Goal: Information Seeking & Learning: Learn about a topic

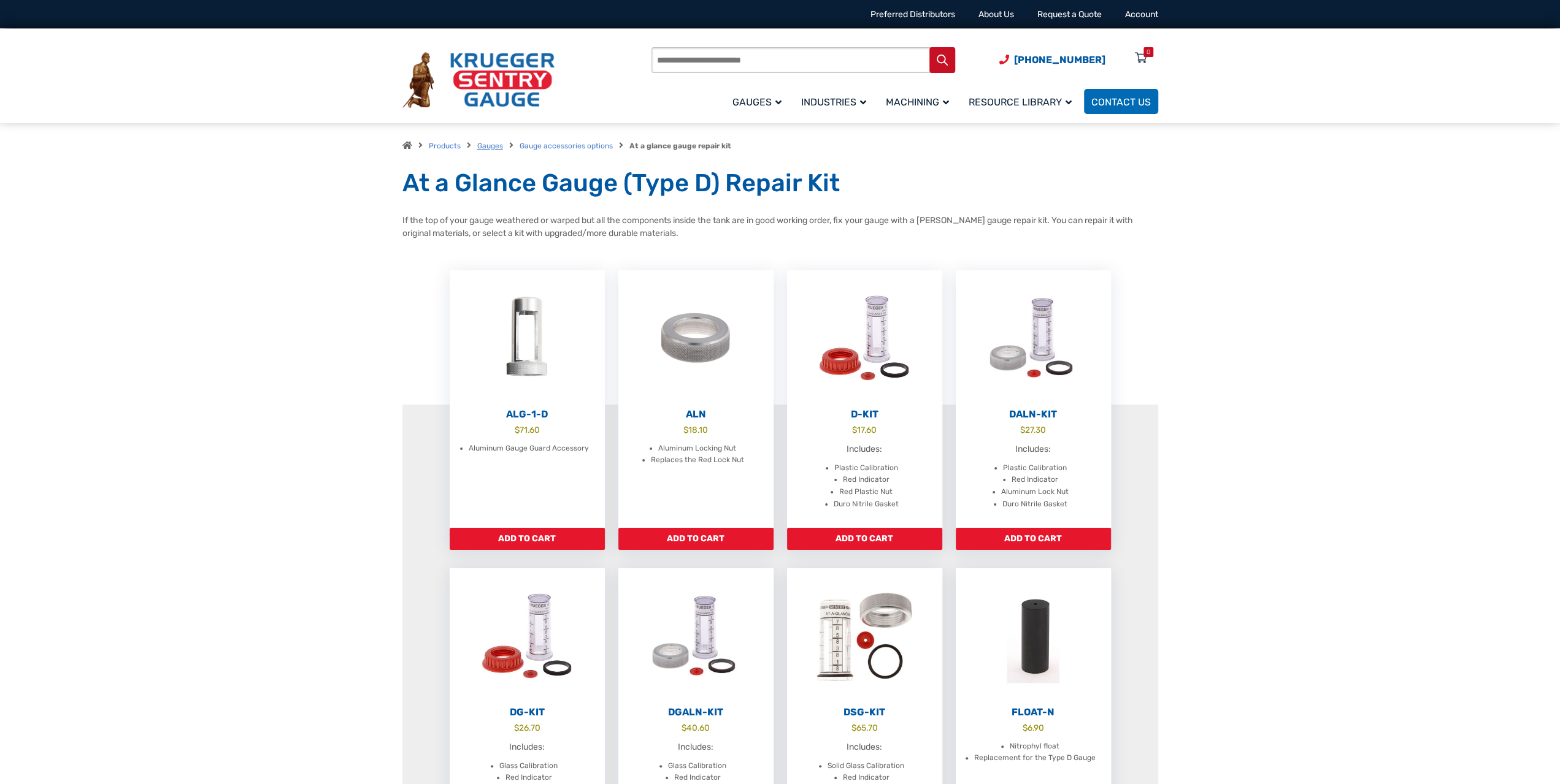
click at [494, 151] on link "Gauges" at bounding box center [490, 146] width 26 height 9
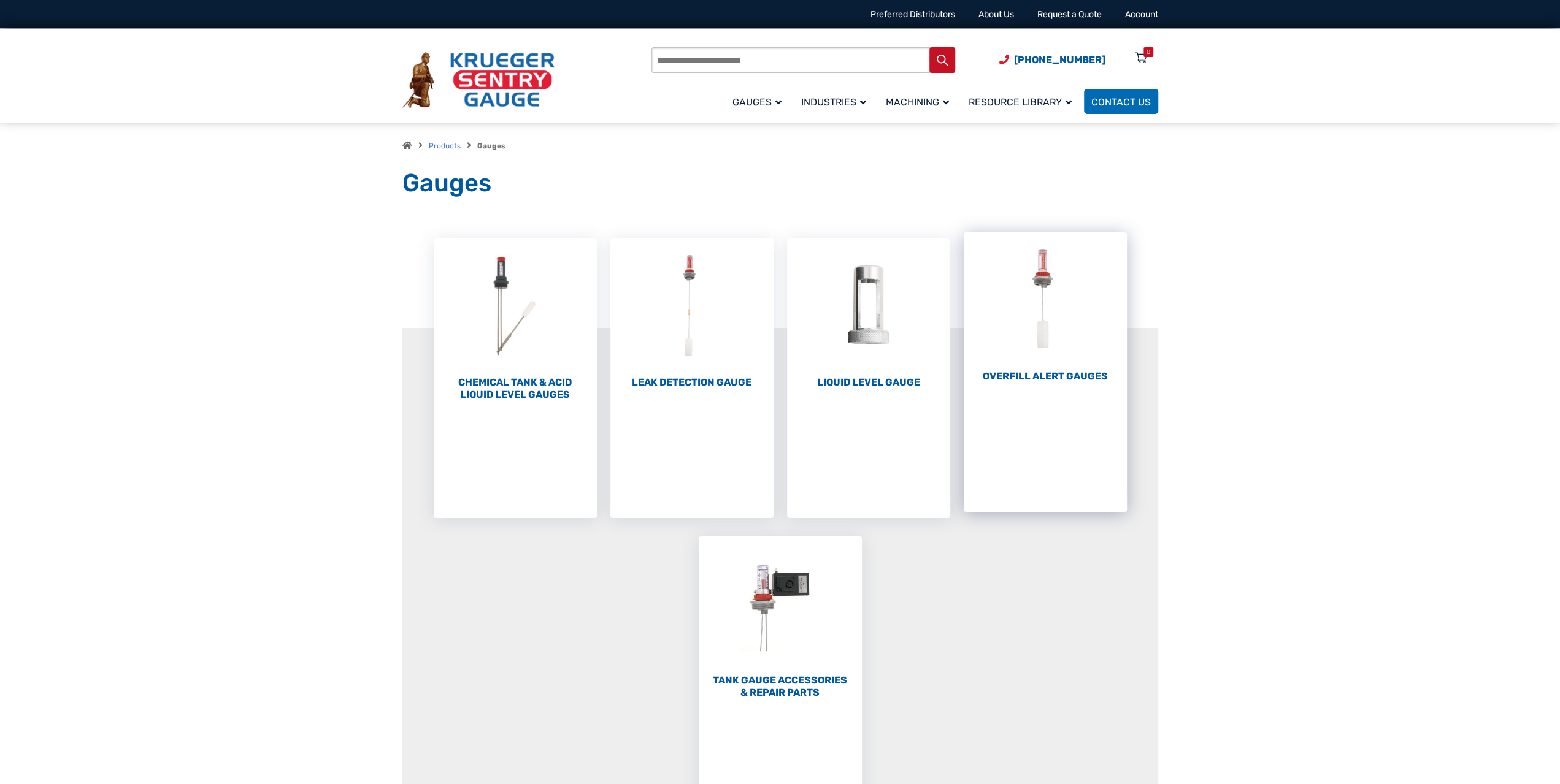
click at [1039, 376] on h2 "Overfill Alert Gauges (1)" at bounding box center [1044, 376] width 163 height 12
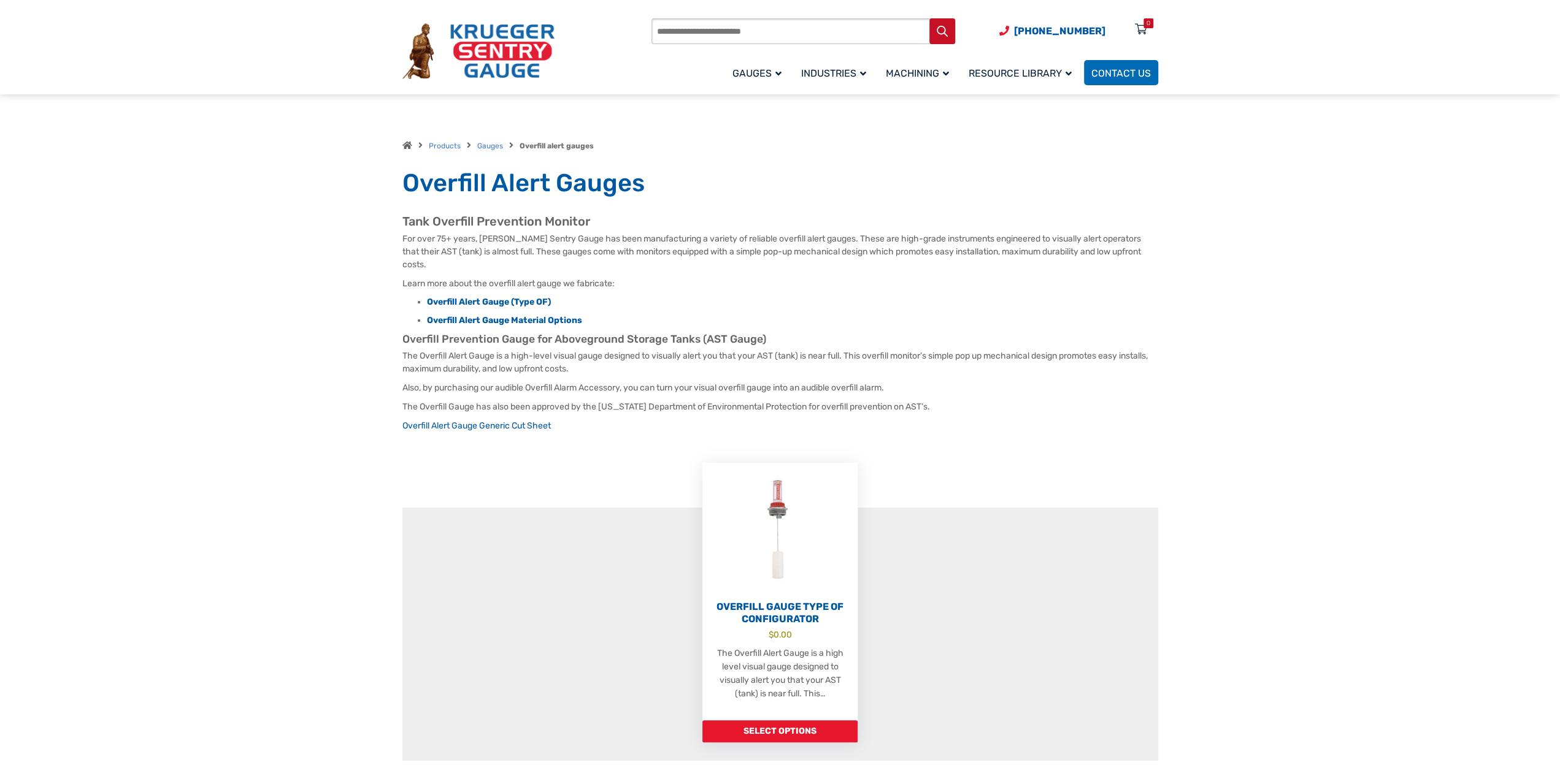
scroll to position [128, 0]
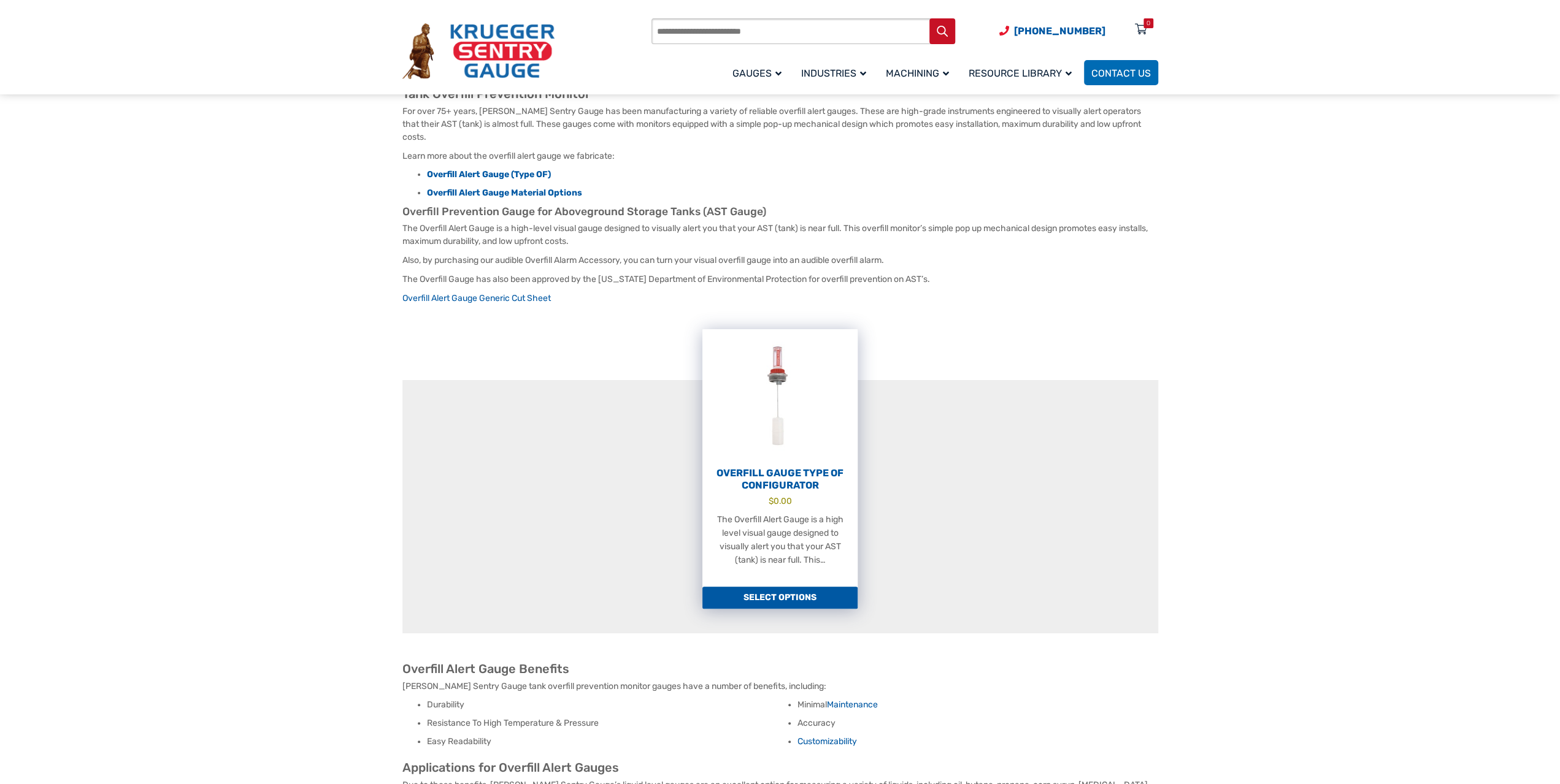
click at [817, 587] on link "Select options" at bounding box center [780, 597] width 155 height 22
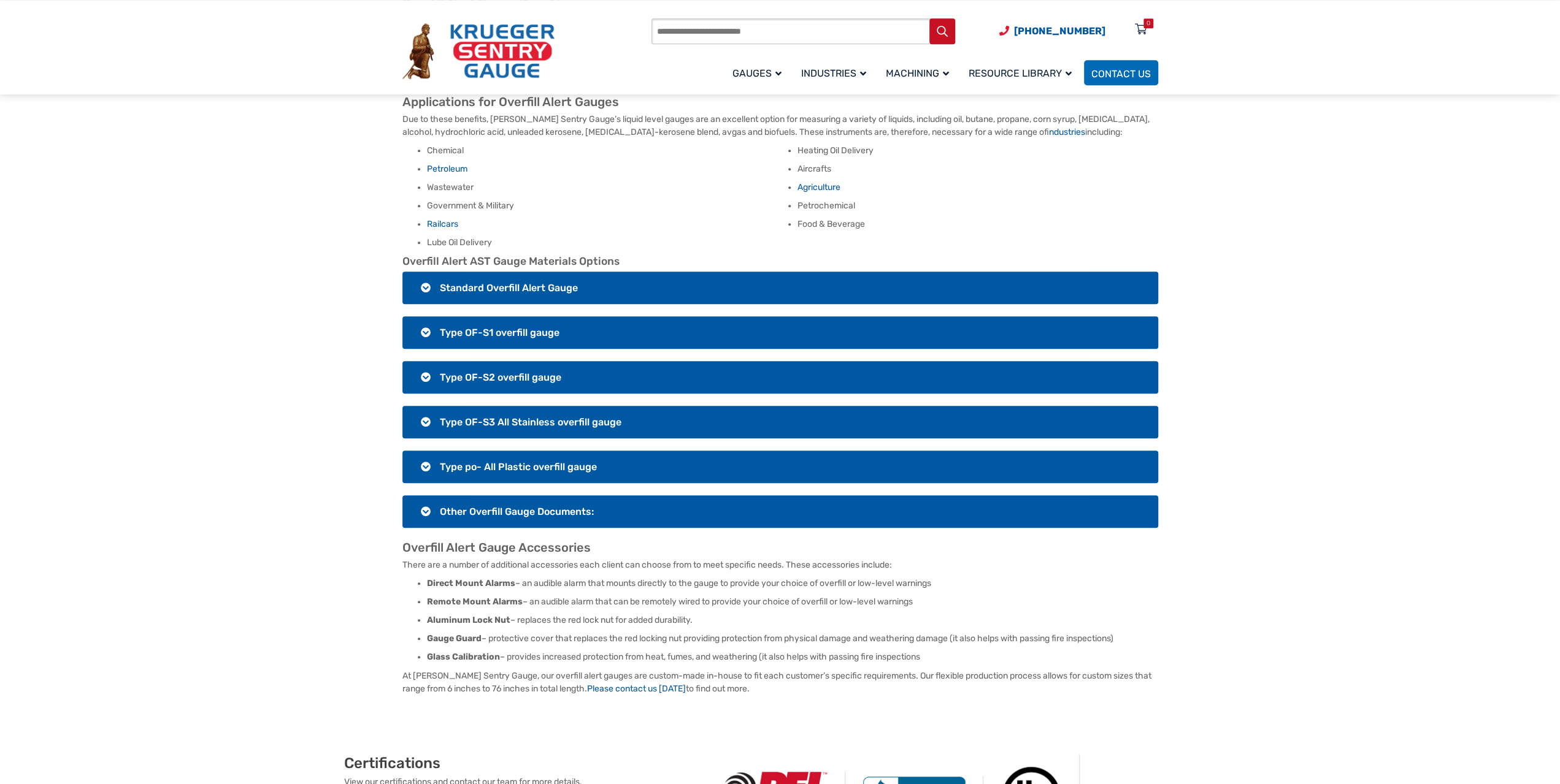
scroll to position [792, 0]
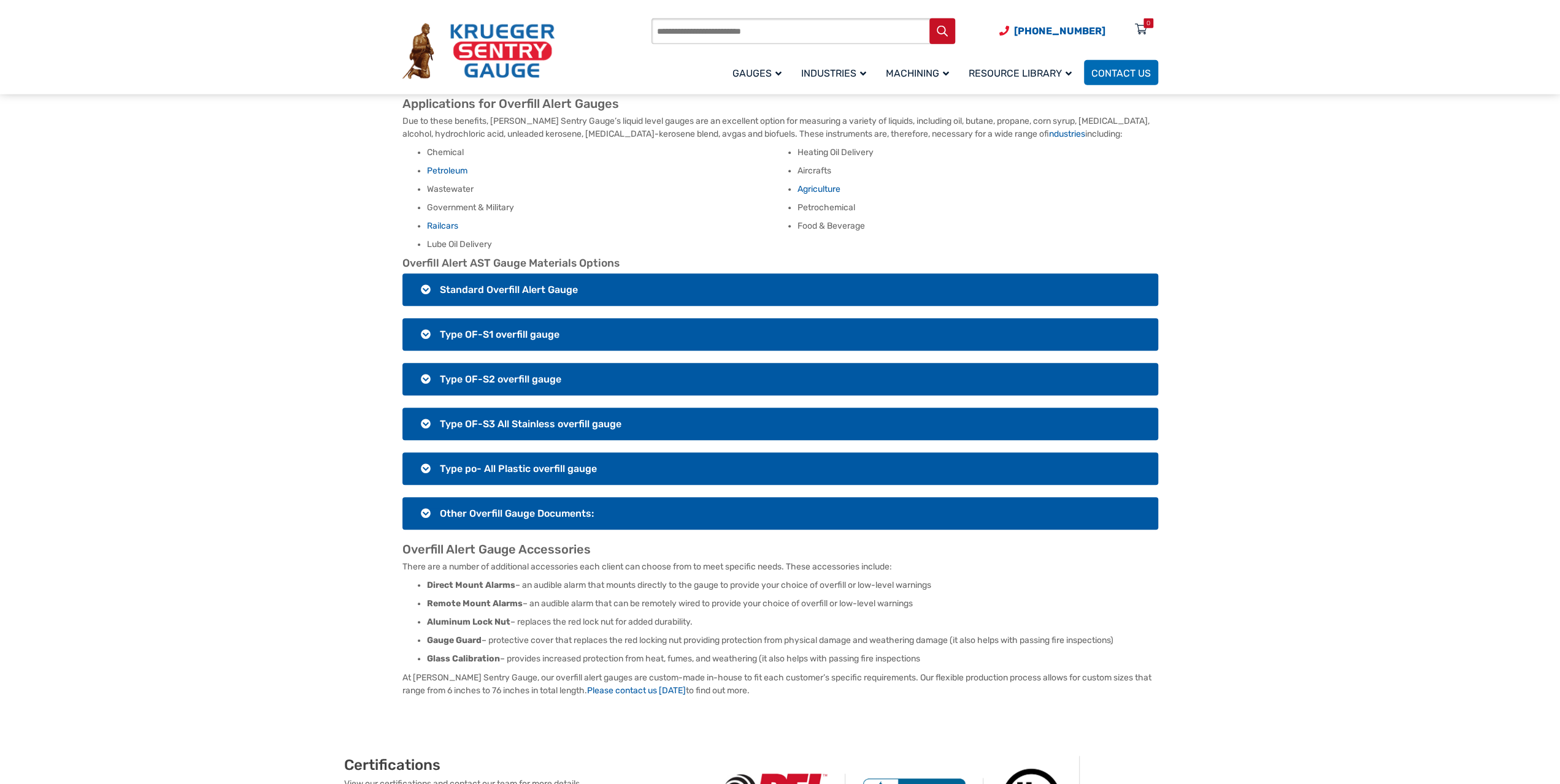
click at [657, 283] on h3 "Standard Overfill Alert Gauge" at bounding box center [780, 290] width 756 height 32
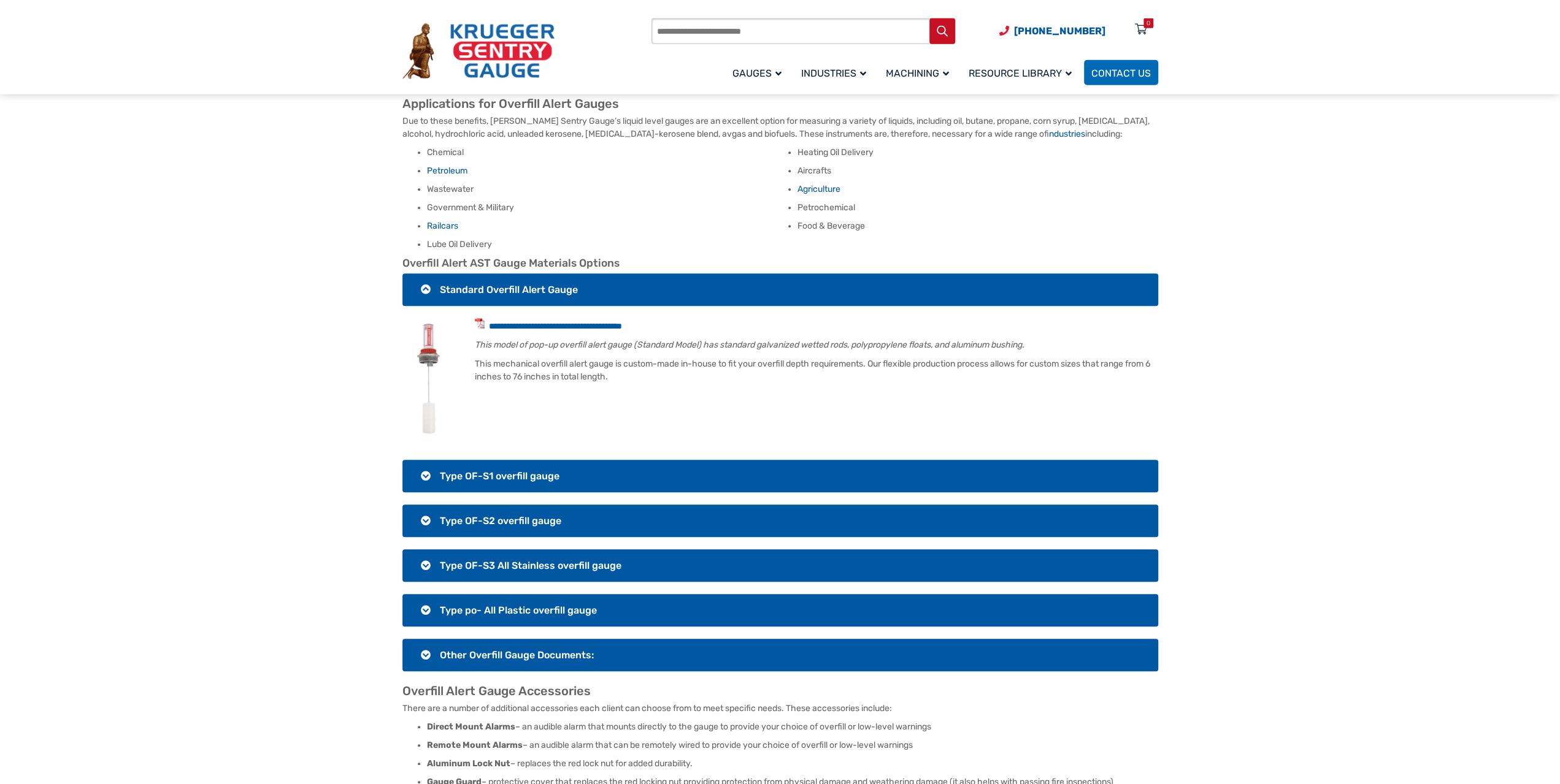
scroll to position [664, 0]
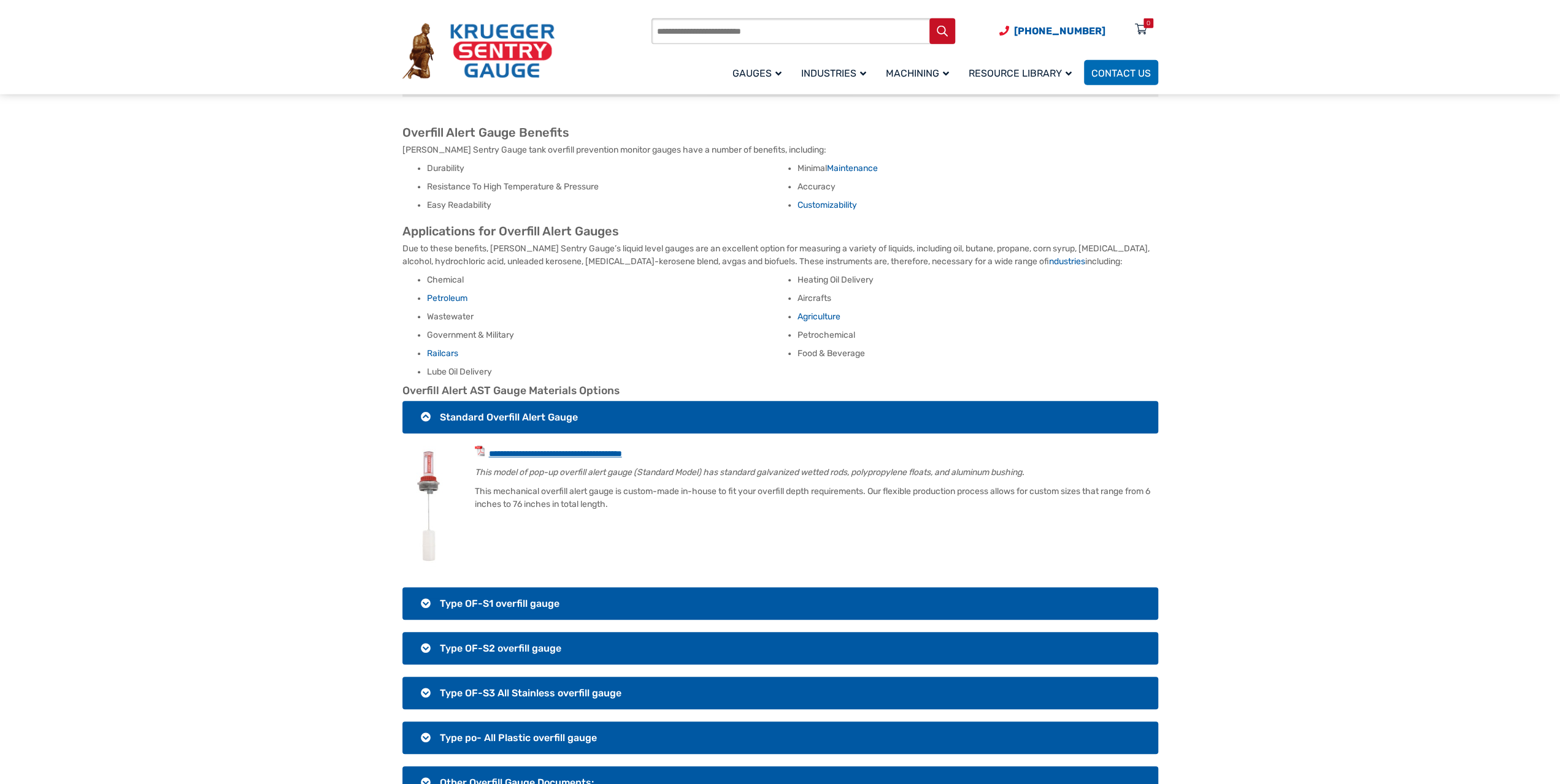
click at [596, 450] on link "**********" at bounding box center [556, 453] width 133 height 9
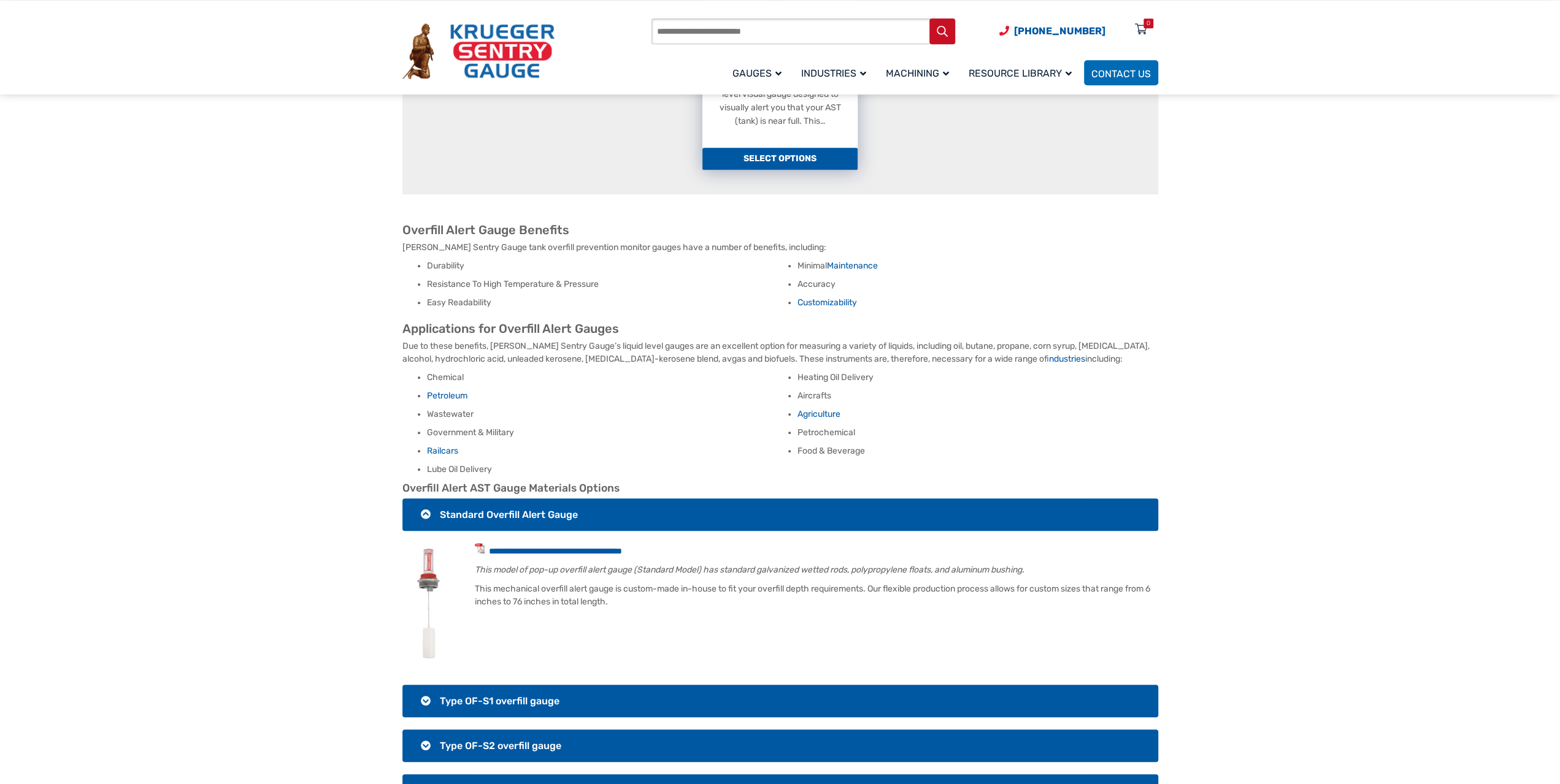
scroll to position [631, 0]
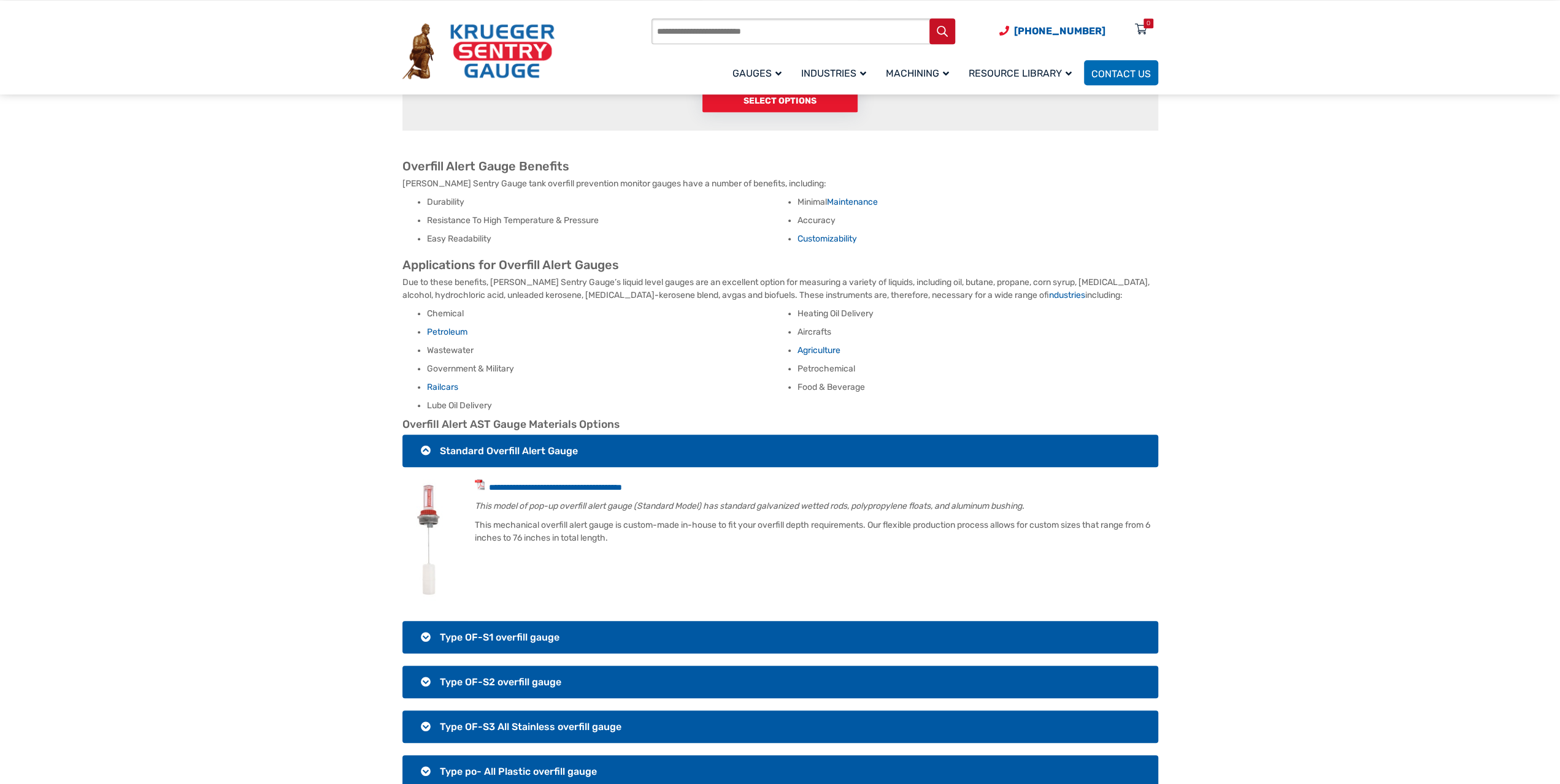
click at [442, 445] on span "Standard Overfill Alert Gauge" at bounding box center [509, 451] width 138 height 11
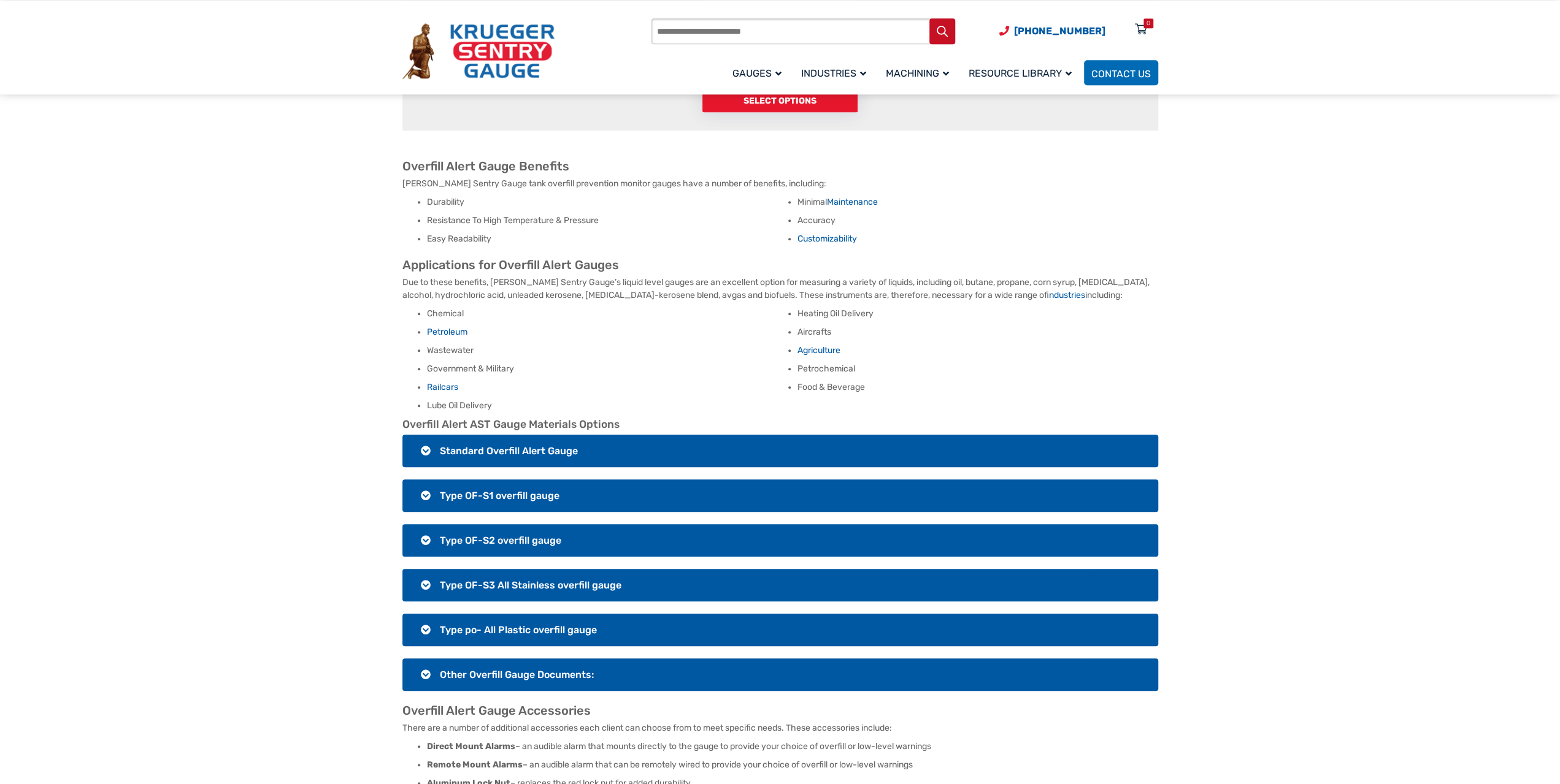
click at [557, 445] on span "Standard Overfill Alert Gauge" at bounding box center [509, 451] width 138 height 11
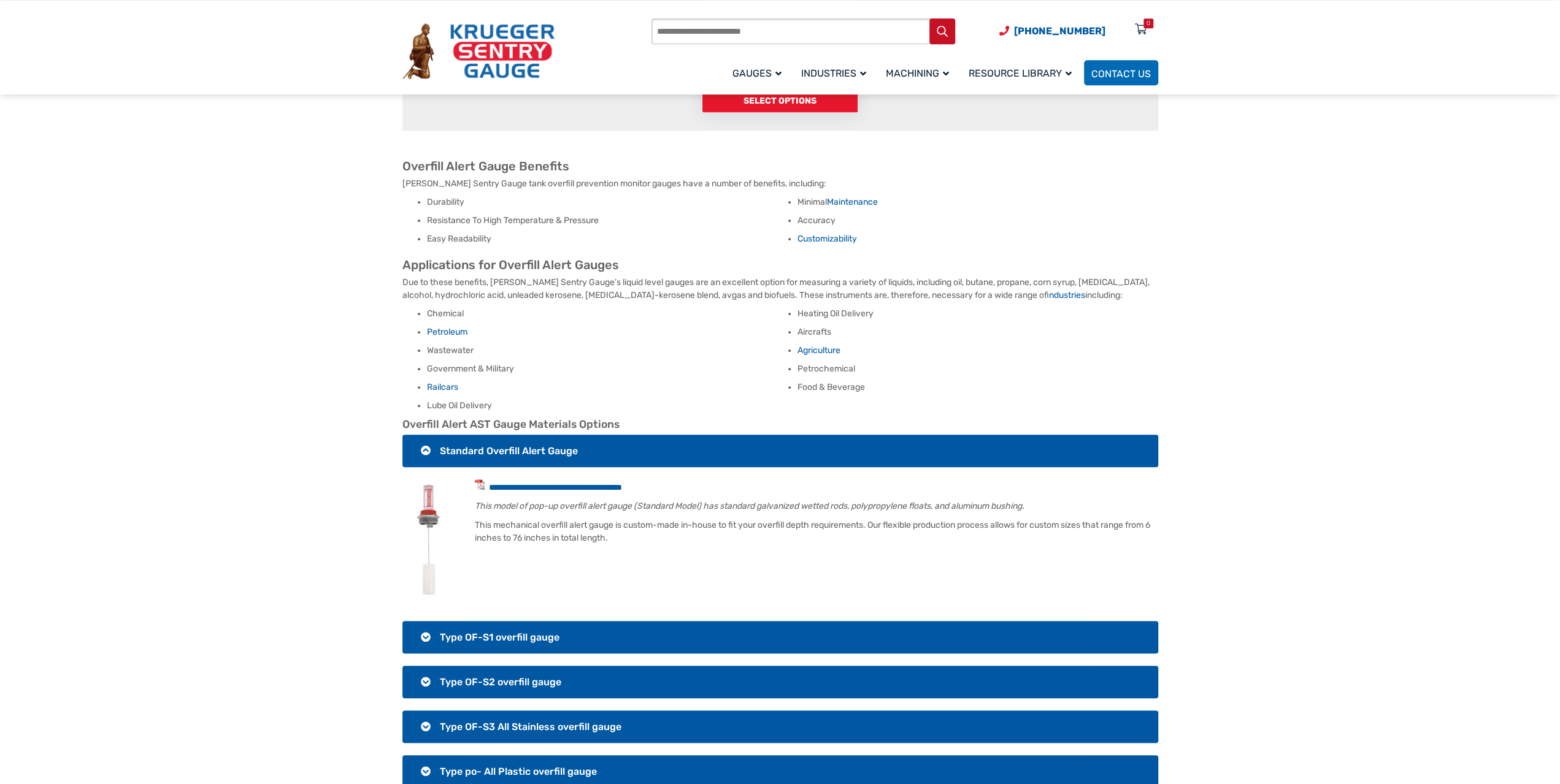
click at [528, 445] on span "Standard Overfill Alert Gauge" at bounding box center [509, 451] width 138 height 11
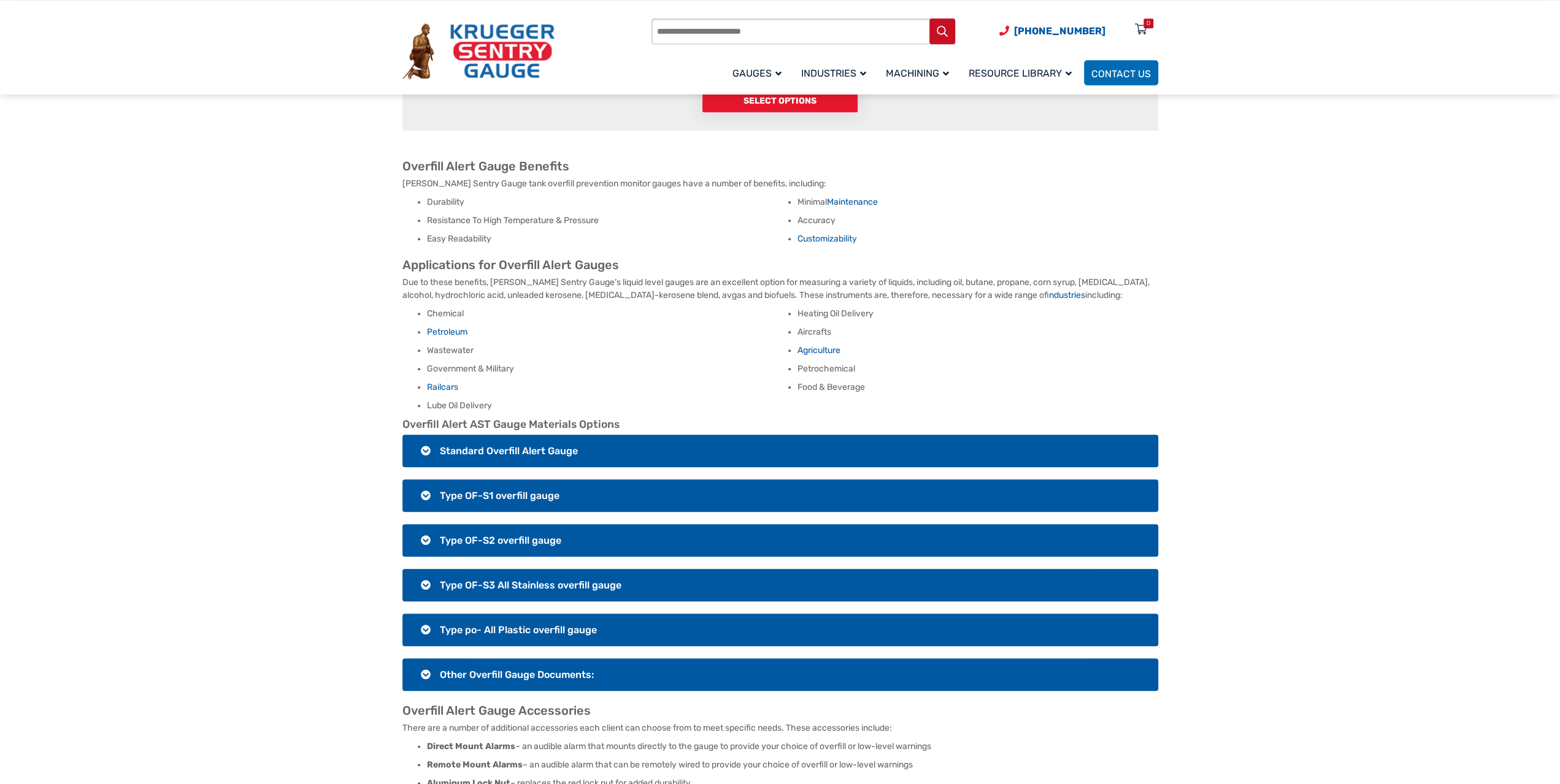
scroll to position [694, 0]
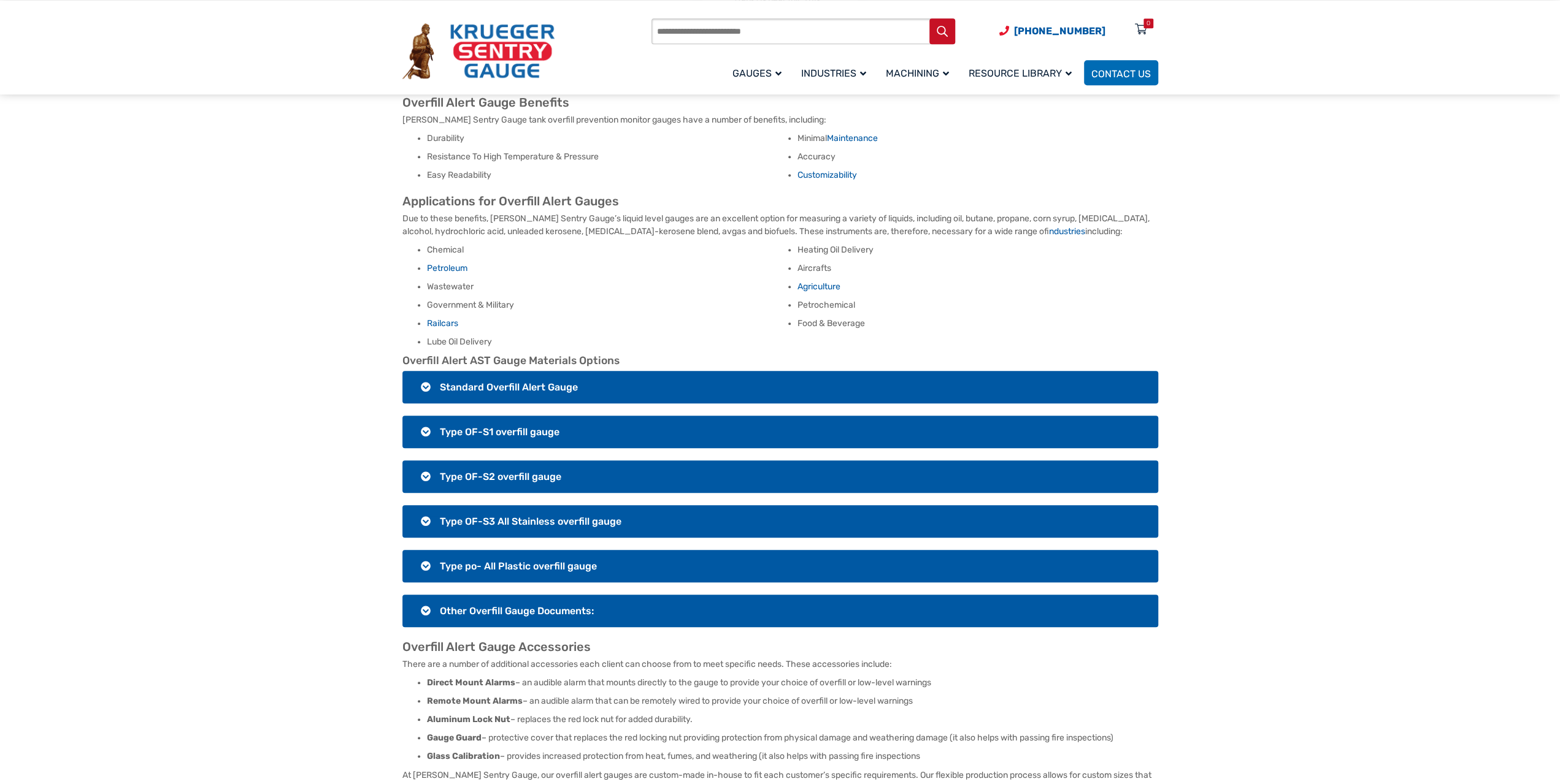
click at [557, 426] on span "Type OF-S1 overfill gauge" at bounding box center [500, 432] width 120 height 11
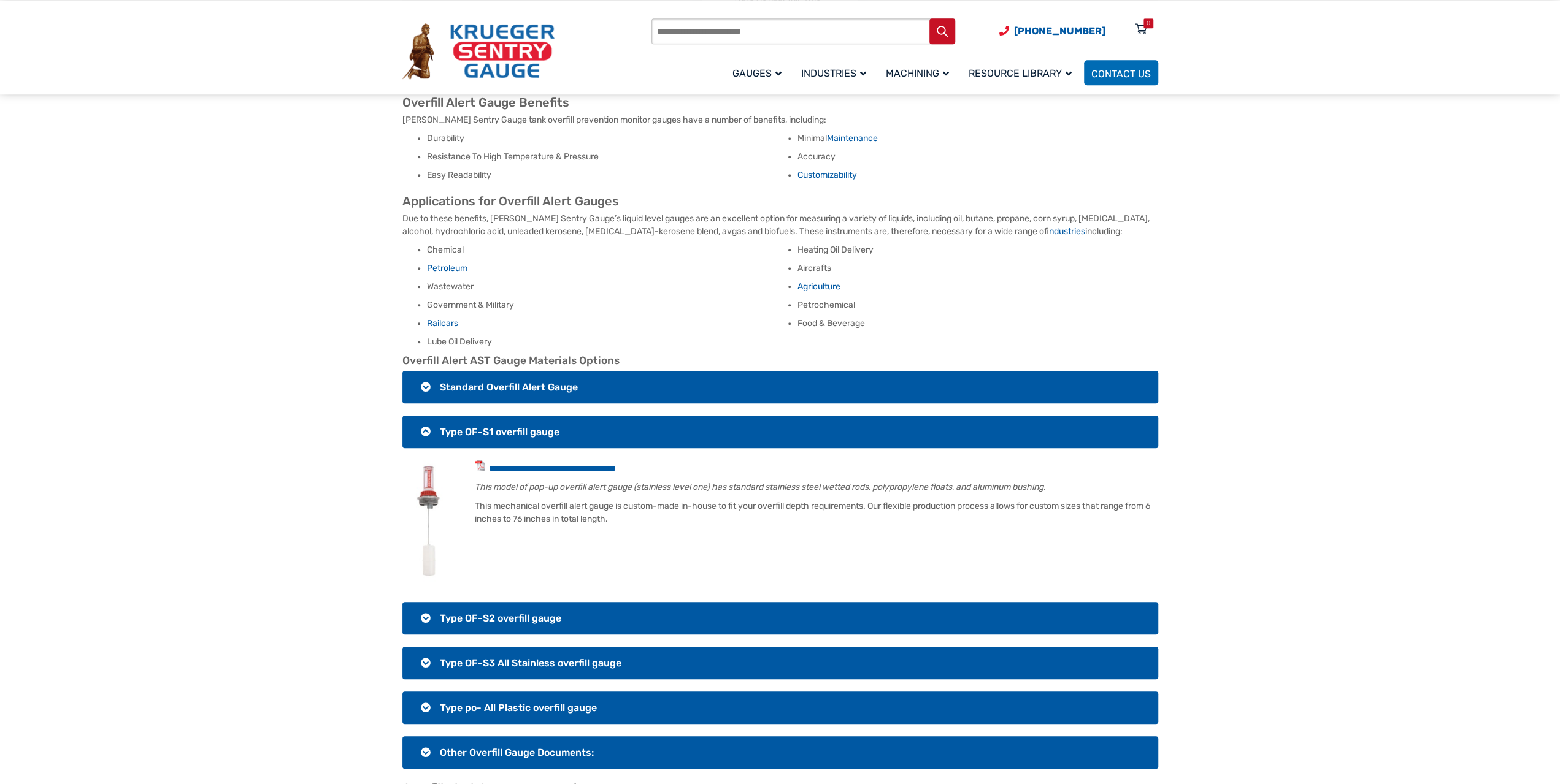
click at [557, 426] on span "Type OF-S1 overfill gauge" at bounding box center [500, 432] width 120 height 11
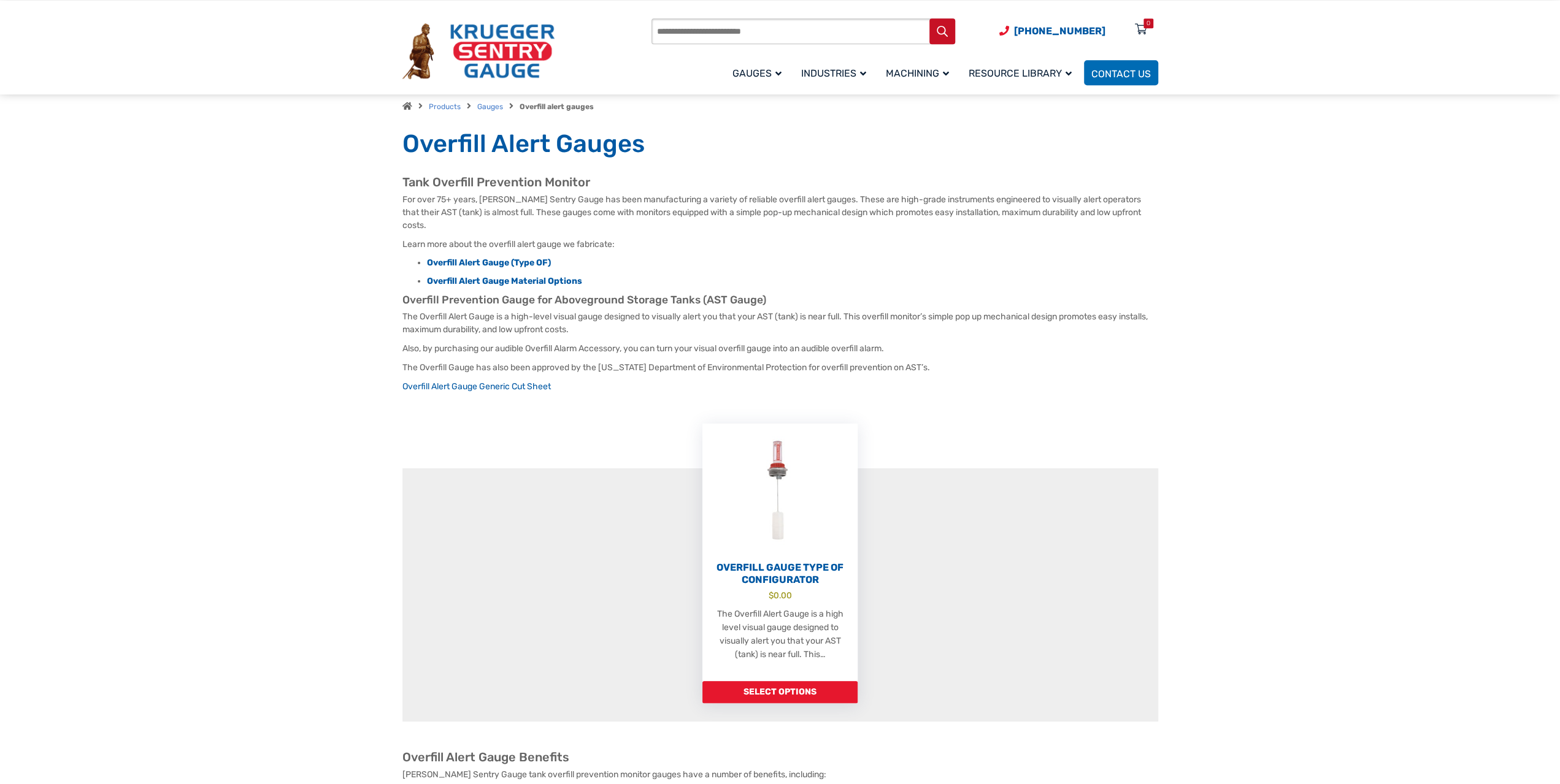
scroll to position [0, 0]
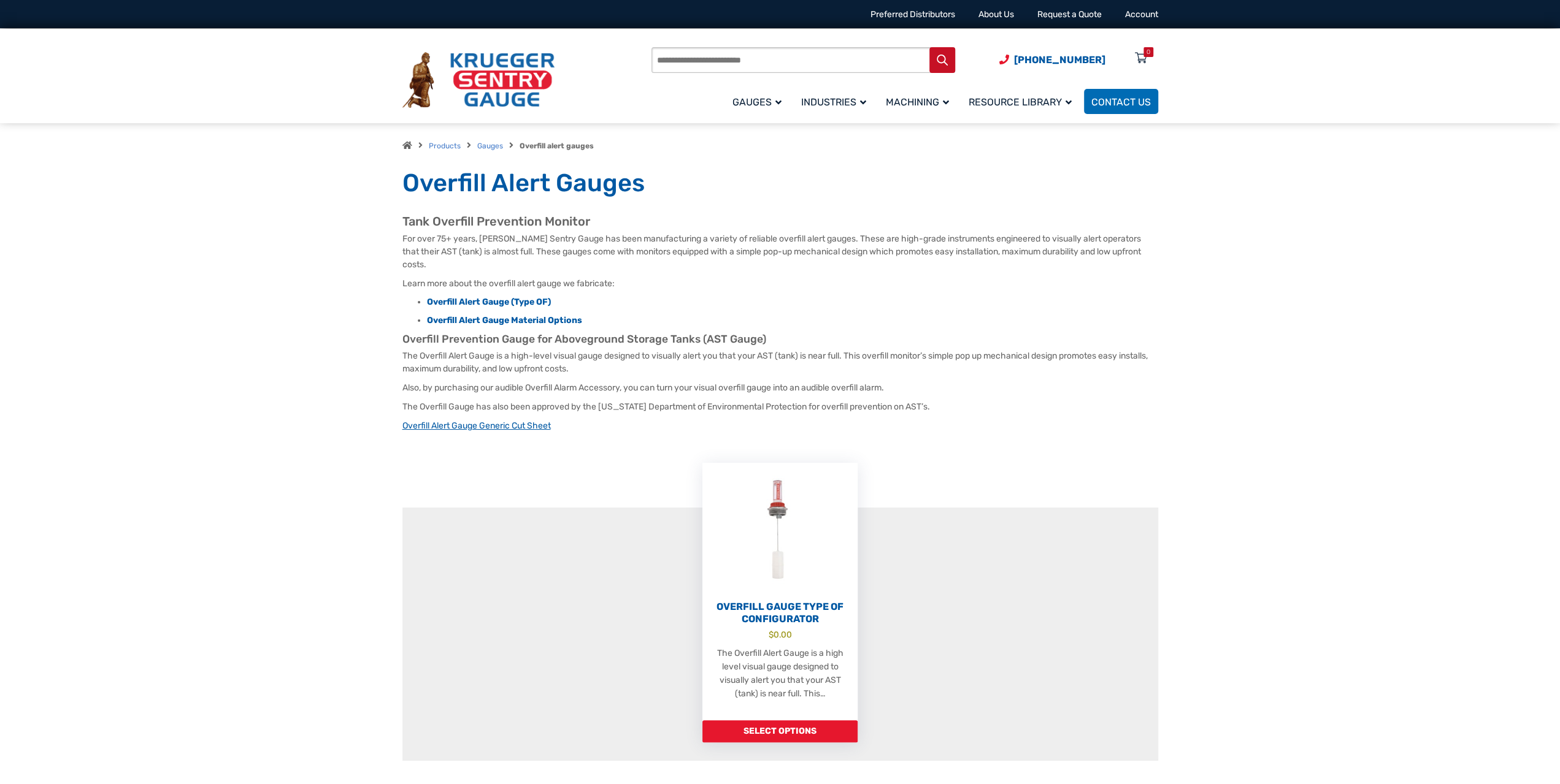
click at [517, 421] on link "Overfill Alert Gauge Generic Cut Sheet" at bounding box center [476, 426] width 149 height 10
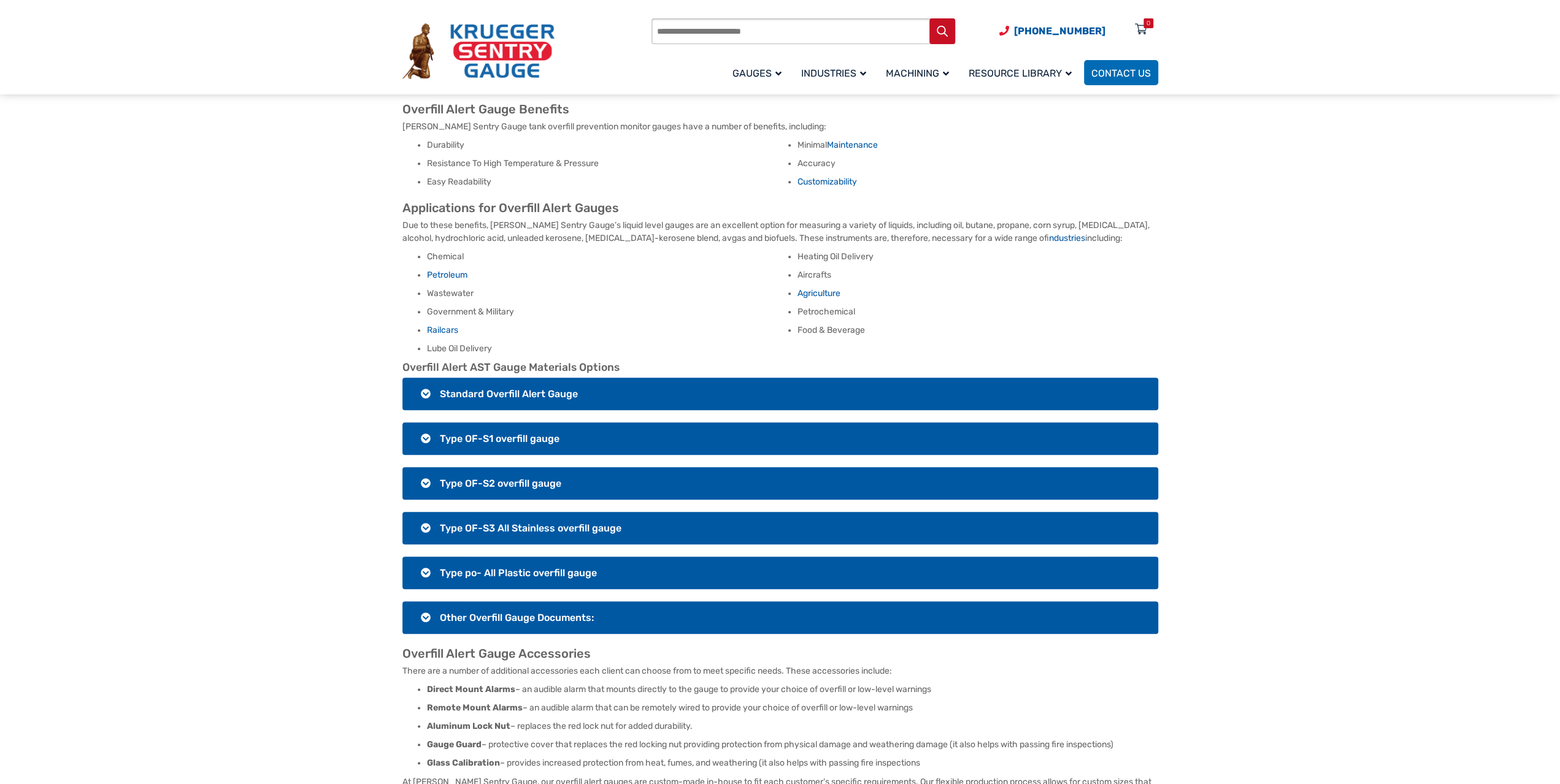
scroll to position [624, 0]
